Goal: Navigation & Orientation: Find specific page/section

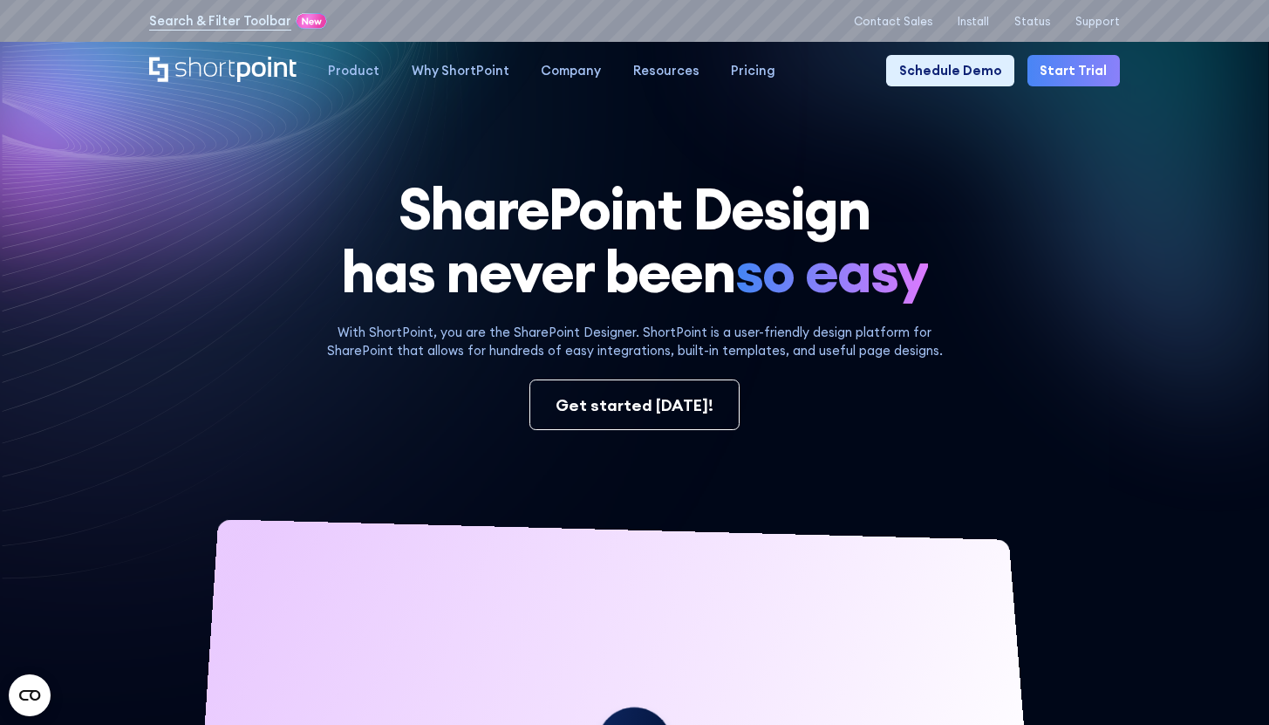
click at [711, 121] on icon at bounding box center [935, 279] width 667 height 516
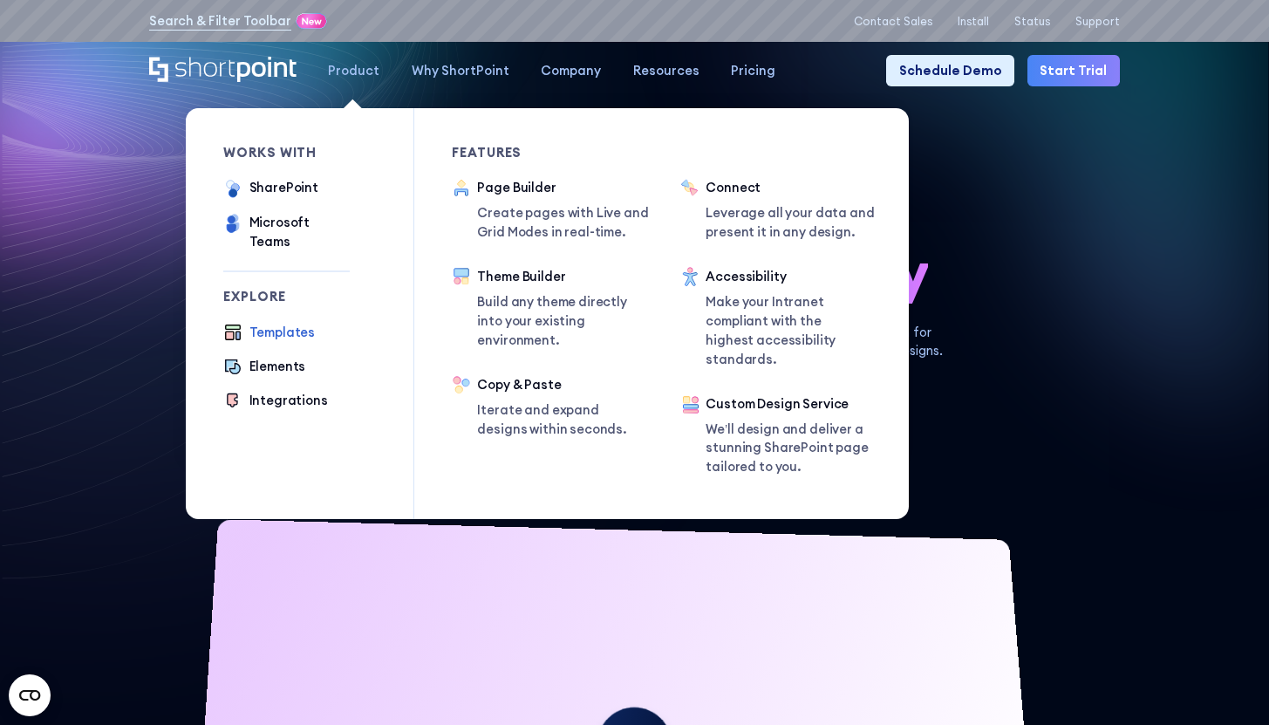
click at [262, 323] on div "Templates" at bounding box center [282, 332] width 66 height 19
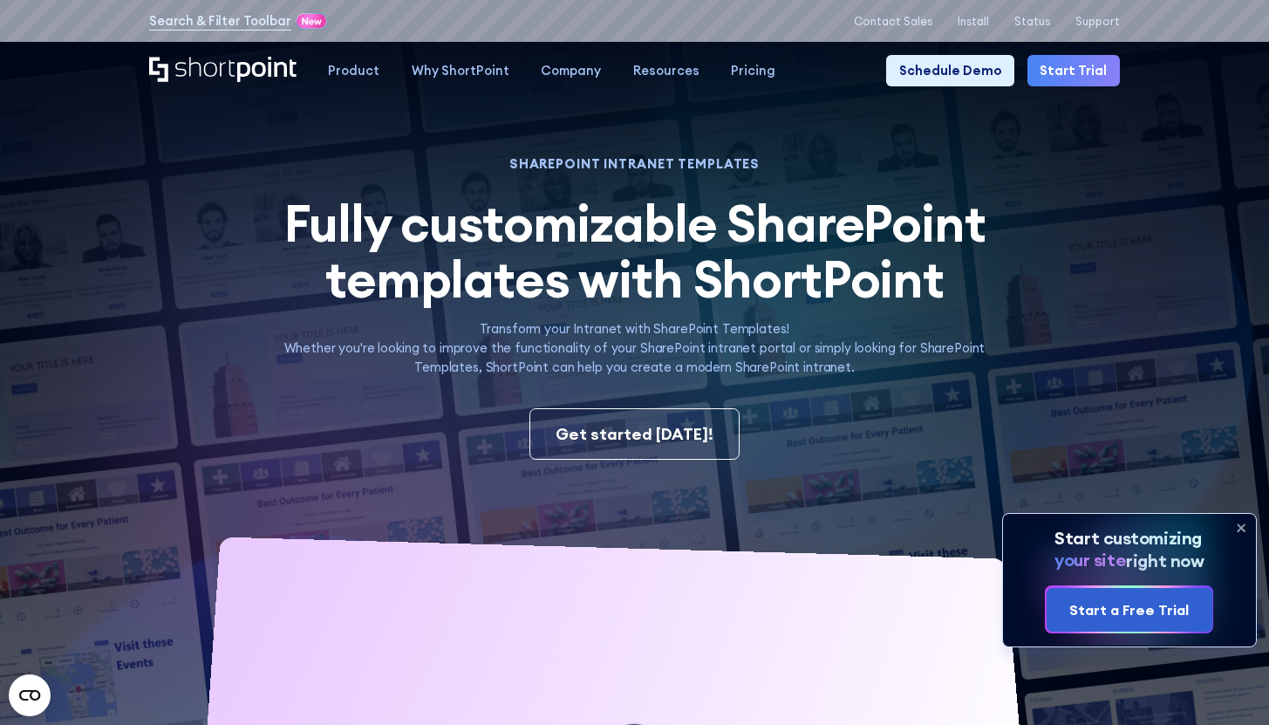
click at [755, 170] on h1 "SHAREPOINT INTRANET TEMPLATES" at bounding box center [634, 164] width 742 height 11
click at [155, 70] on icon "Home" at bounding box center [222, 69] width 147 height 25
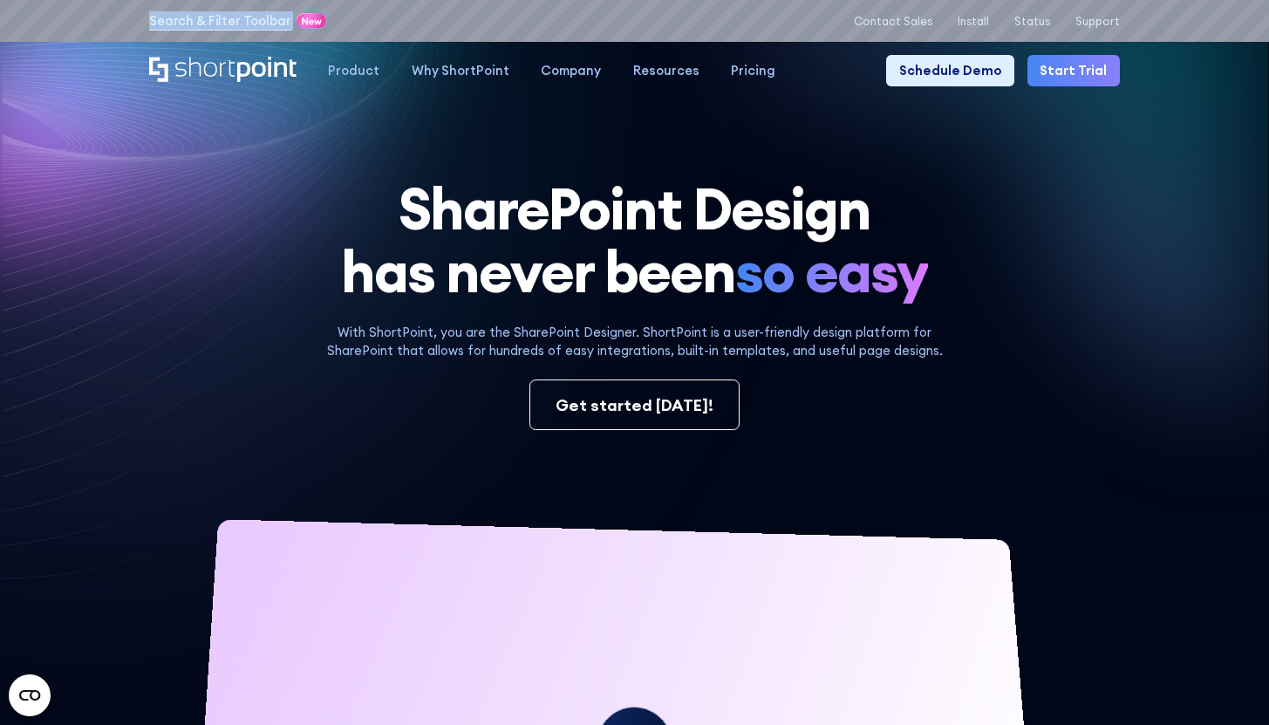
copy div "Search & Filter Toolbar -744 Days -23 Hours -22 Minutes -55 Seconds Until Launc…"
drag, startPoint x: 133, startPoint y: 10, endPoint x: 320, endPoint y: 24, distance: 187.1
click at [322, 24] on div "Search & Filter Toolbar -744 Days -23 Hours -22 Minutes -55 Seconds Until Launc…" at bounding box center [634, 21] width 1269 height 42
